Goal: Information Seeking & Learning: Learn about a topic

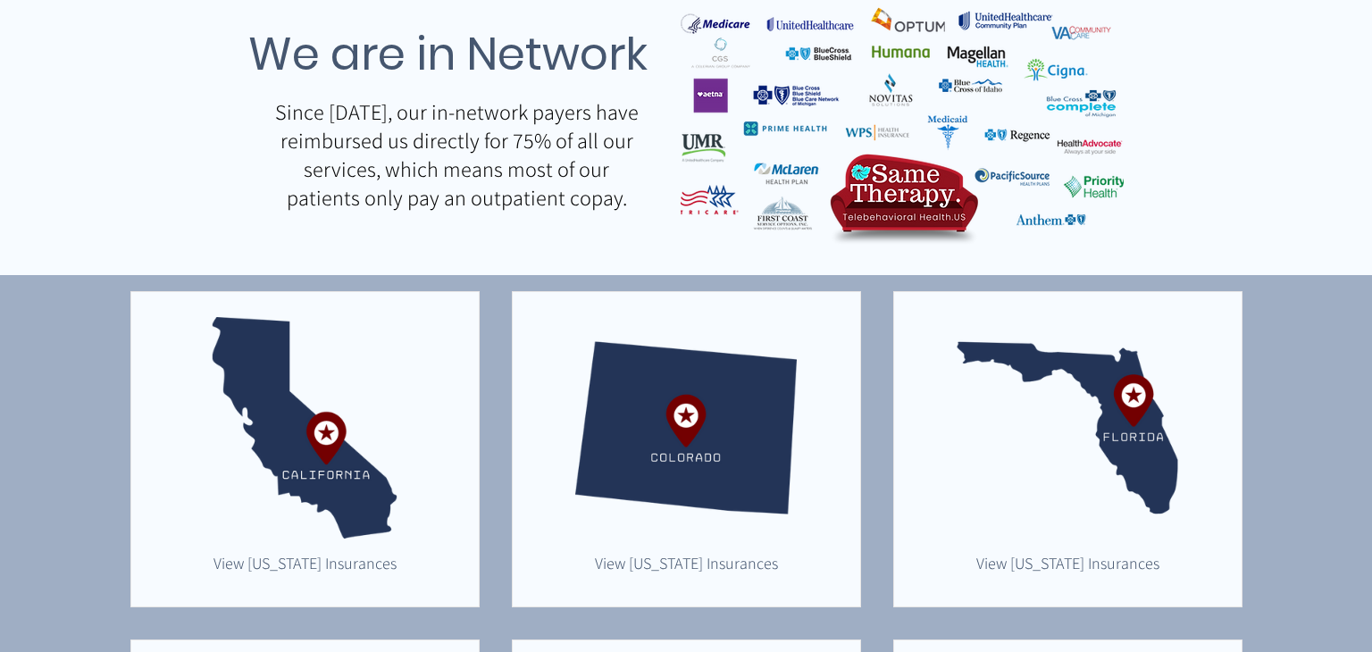
scroll to position [293, 0]
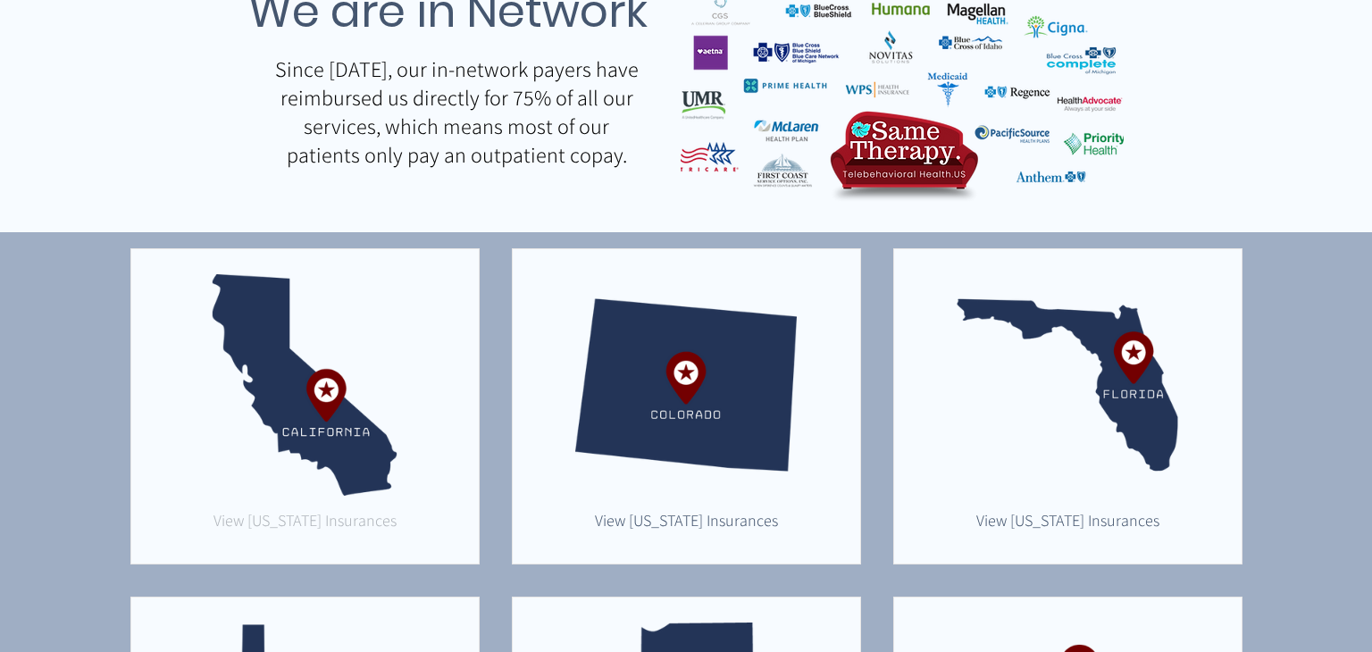
drag, startPoint x: 166, startPoint y: 531, endPoint x: 391, endPoint y: 530, distance: 225.0
click at [391, 530] on div "View [US_STATE] Insurances" at bounding box center [304, 406] width 349 height 316
drag, startPoint x: 55, startPoint y: 530, endPoint x: 68, endPoint y: 532, distance: 12.6
drag, startPoint x: 196, startPoint y: 540, endPoint x: 388, endPoint y: 529, distance: 192.3
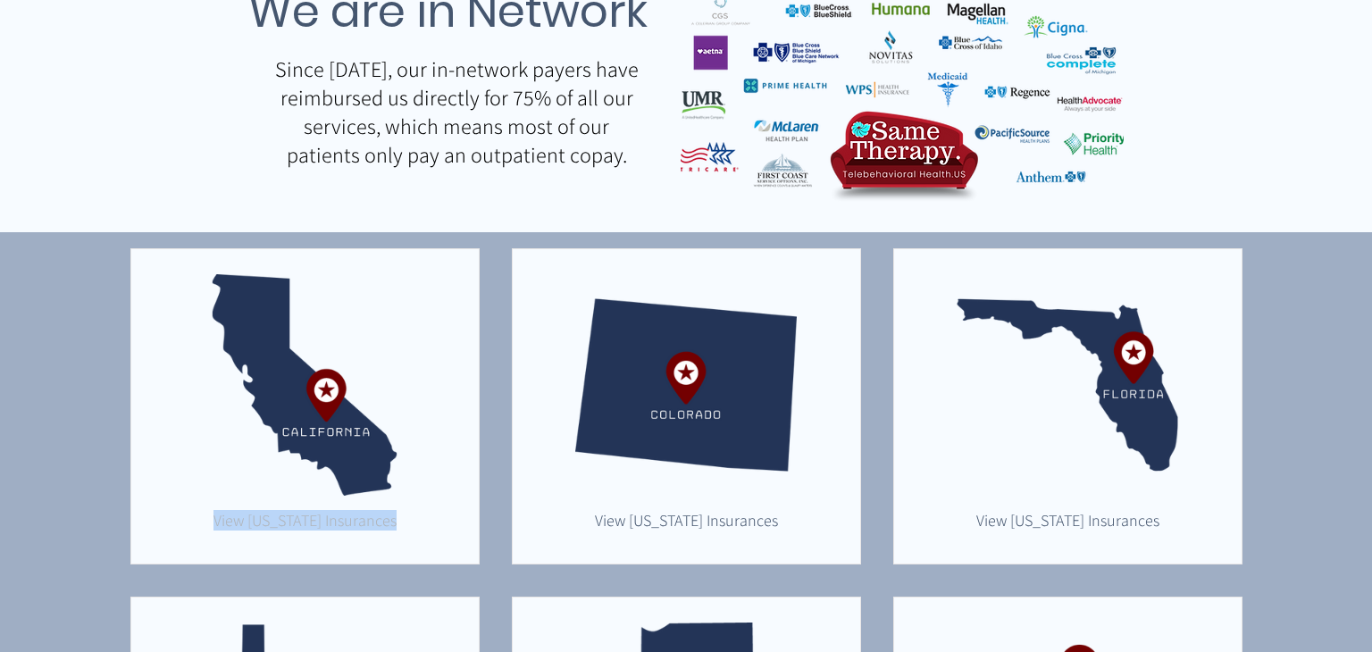
click at [388, 529] on div "View [US_STATE] Insurances" at bounding box center [304, 406] width 349 height 316
copy div "View [US_STATE] Insurances"
click at [549, 532] on div "main content" at bounding box center [686, 406] width 347 height 314
drag, startPoint x: 549, startPoint y: 532, endPoint x: 747, endPoint y: 526, distance: 197.4
click at [747, 526] on div "View [US_STATE] Insurances" at bounding box center [686, 406] width 349 height 316
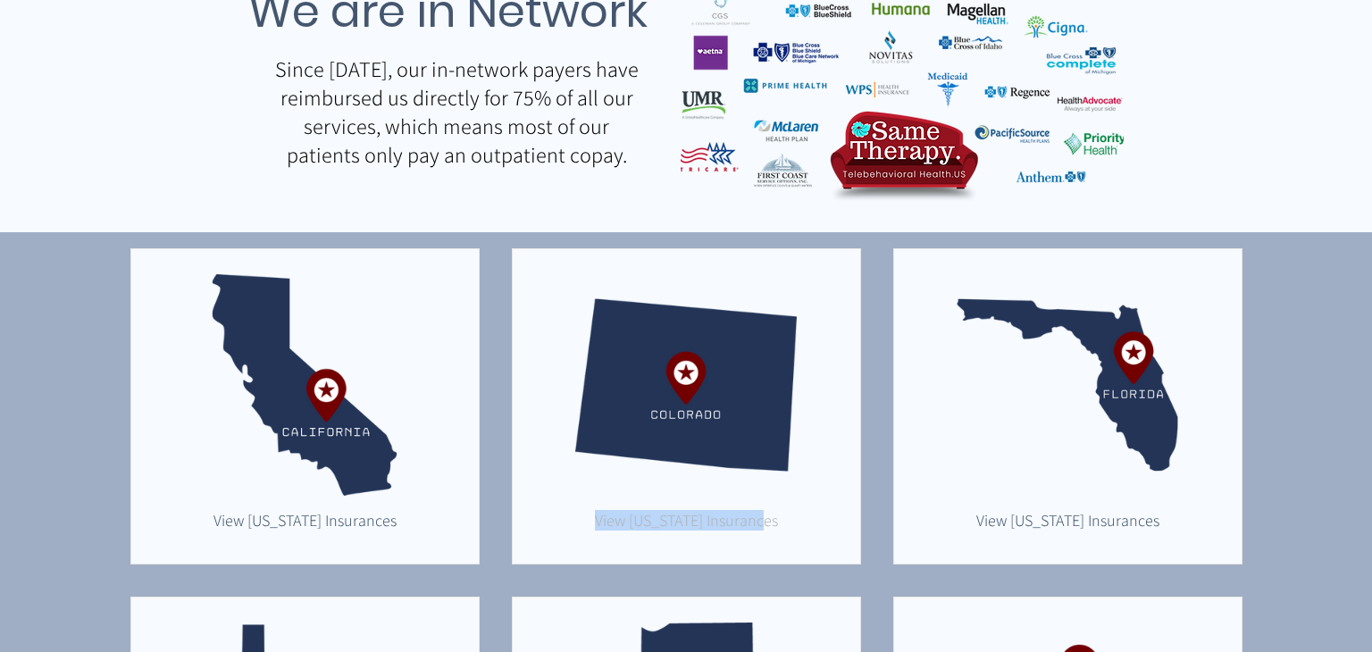
copy div "View [US_STATE] Insurances"
click at [971, 545] on div "main content" at bounding box center [1067, 406] width 347 height 314
drag, startPoint x: 959, startPoint y: 526, endPoint x: 1141, endPoint y: 527, distance: 182.2
click at [1141, 527] on div "View [US_STATE] Insurances" at bounding box center [1067, 406] width 349 height 316
copy div "View [US_STATE] Insurances"
